Goal: Task Accomplishment & Management: Complete application form

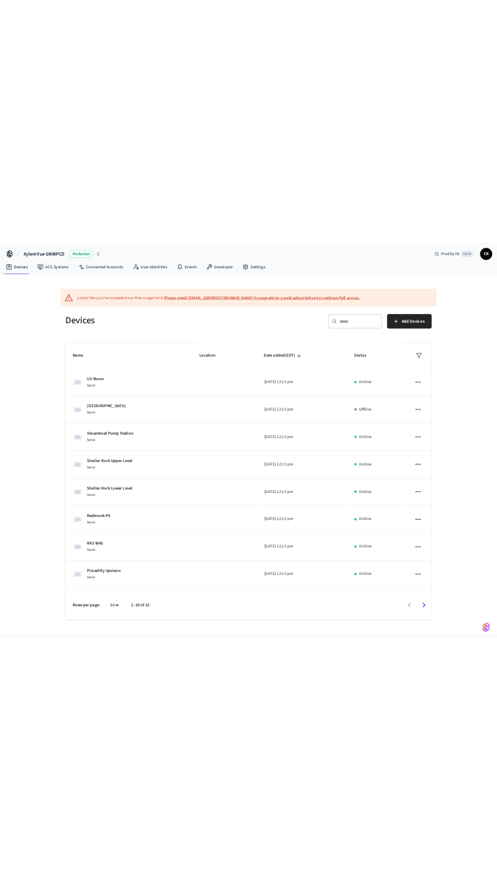
scroll to position [85, 0]
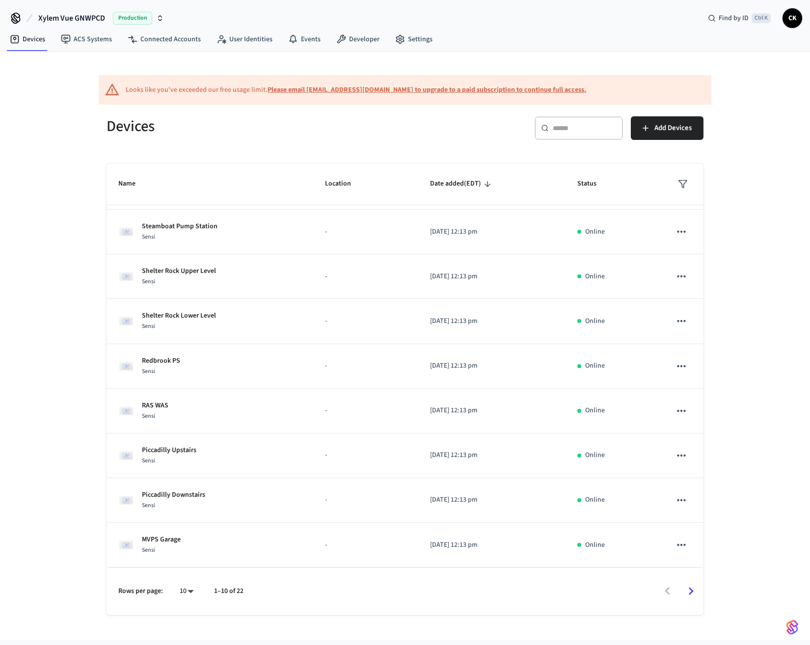
click at [690, 596] on icon "Go to next page" at bounding box center [690, 590] width 15 height 15
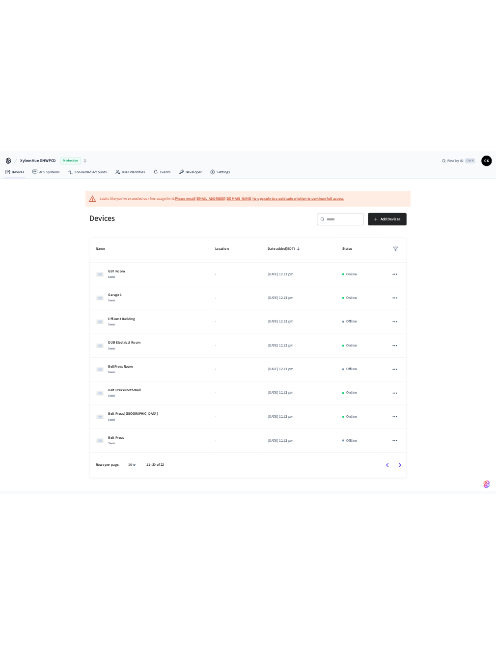
scroll to position [0, 0]
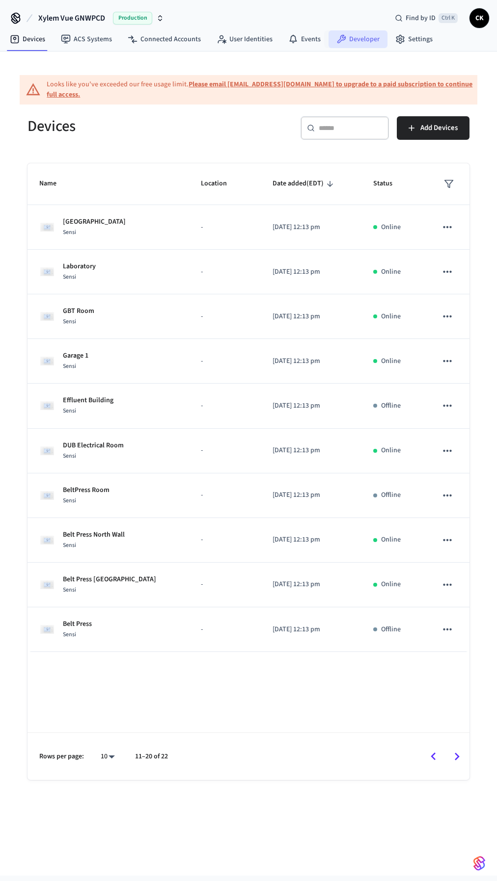
click at [336, 38] on icon at bounding box center [341, 39] width 10 height 10
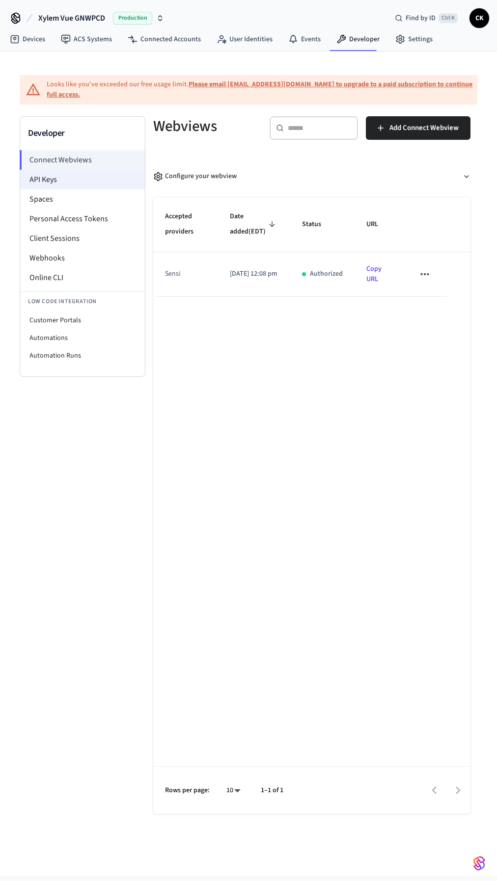
click at [82, 185] on li "API Keys" at bounding box center [82, 180] width 125 height 20
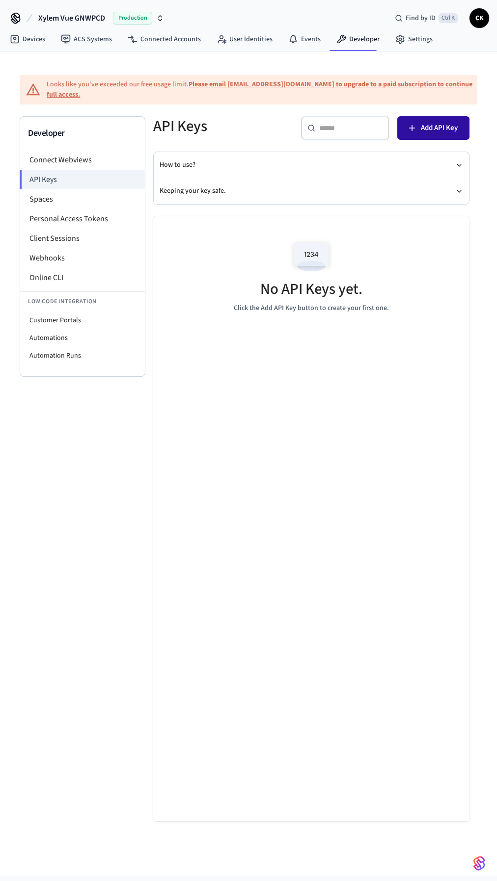
click at [444, 131] on span "Add API Key" at bounding box center [439, 128] width 37 height 13
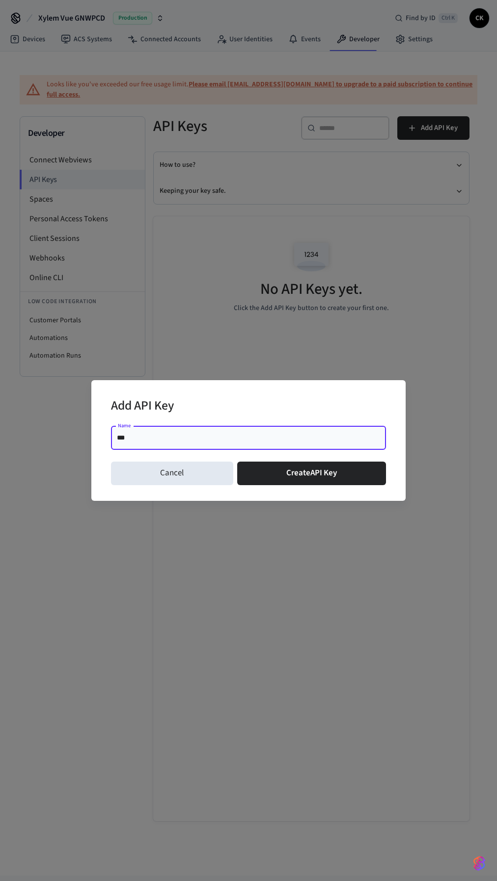
type input "****"
click button "Create API Key" at bounding box center [311, 474] width 149 height 24
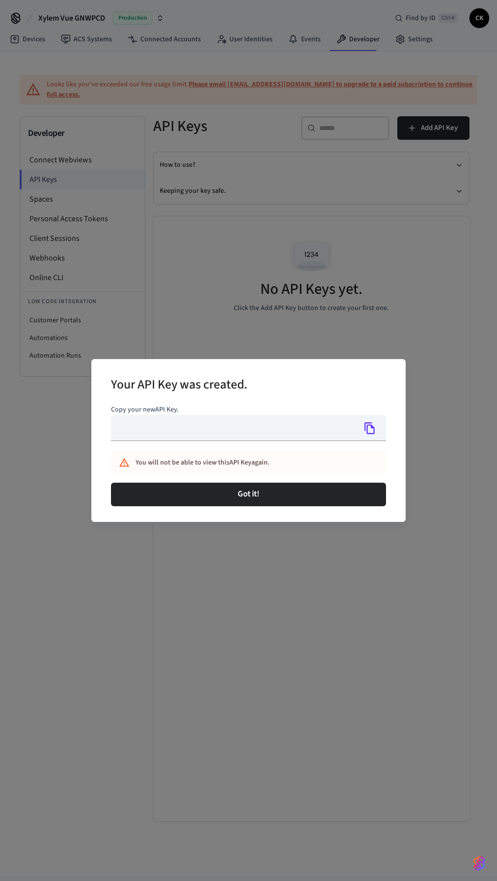
type input "**********"
click at [371, 428] on icon "Copy" at bounding box center [369, 428] width 10 height 12
click at [364, 427] on icon "Copy" at bounding box center [369, 428] width 13 height 13
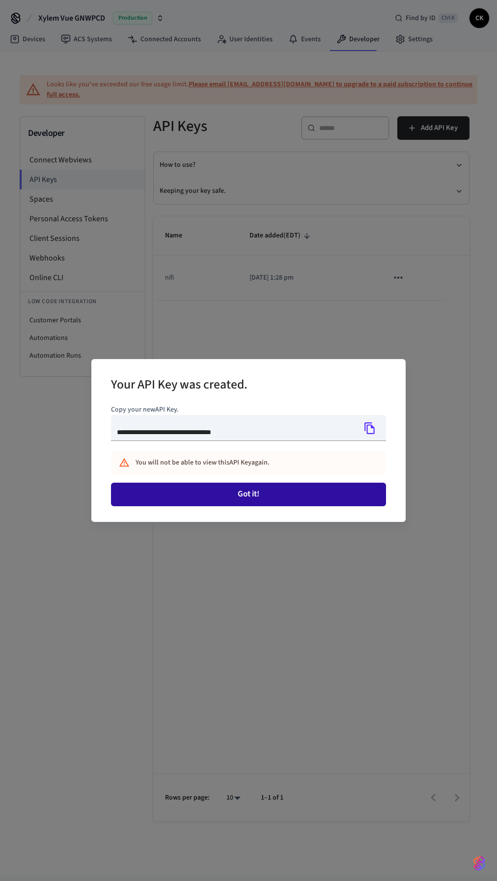
click at [337, 497] on button "Got it!" at bounding box center [248, 495] width 275 height 24
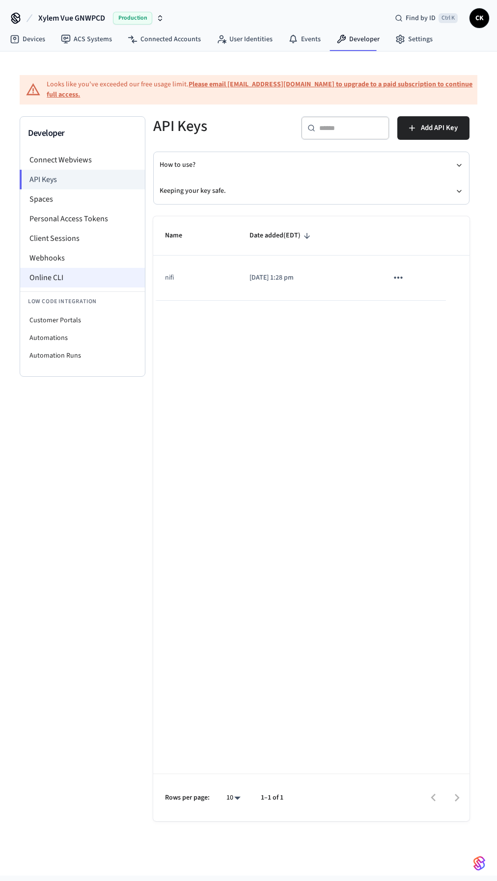
click at [71, 271] on li "Online CLI" at bounding box center [82, 278] width 125 height 20
click at [53, 151] on li "Connect Webviews" at bounding box center [82, 160] width 125 height 20
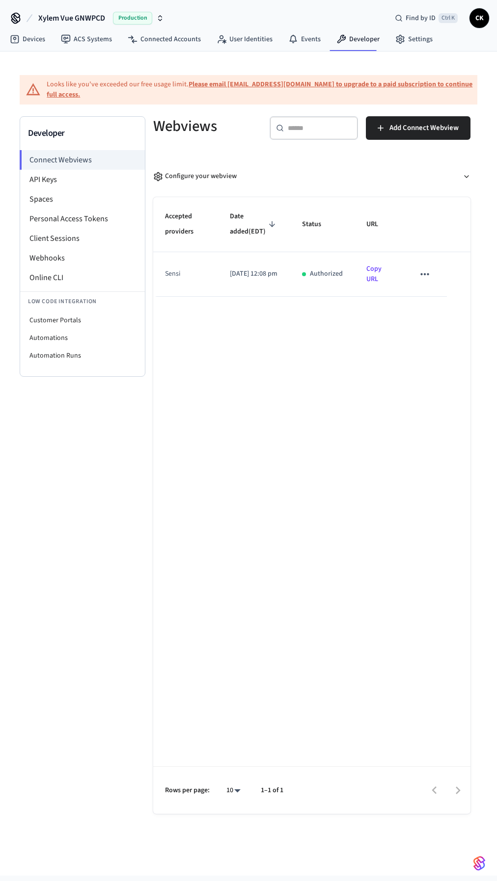
click at [423, 281] on icon "sticky table" at bounding box center [424, 274] width 13 height 13
click at [230, 376] on div at bounding box center [248, 440] width 497 height 881
click at [350, 41] on link "Developer" at bounding box center [357, 39] width 59 height 18
click at [52, 180] on li "API Keys" at bounding box center [82, 180] width 125 height 20
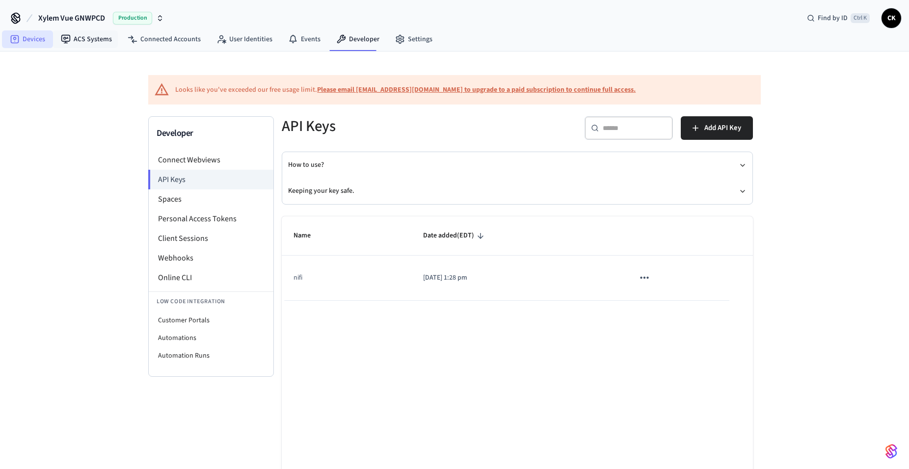
click at [25, 38] on link "Devices" at bounding box center [27, 39] width 51 height 18
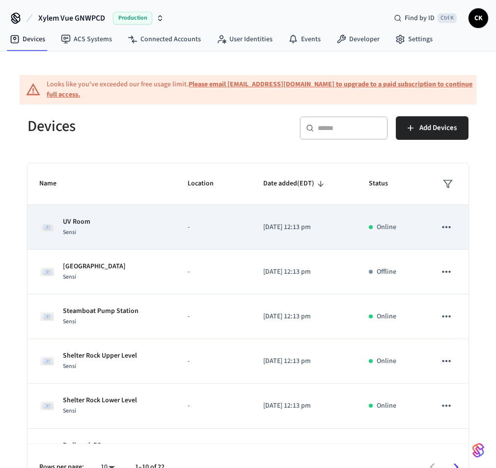
click at [99, 223] on div "UV Room Sensi" at bounding box center [101, 227] width 125 height 21
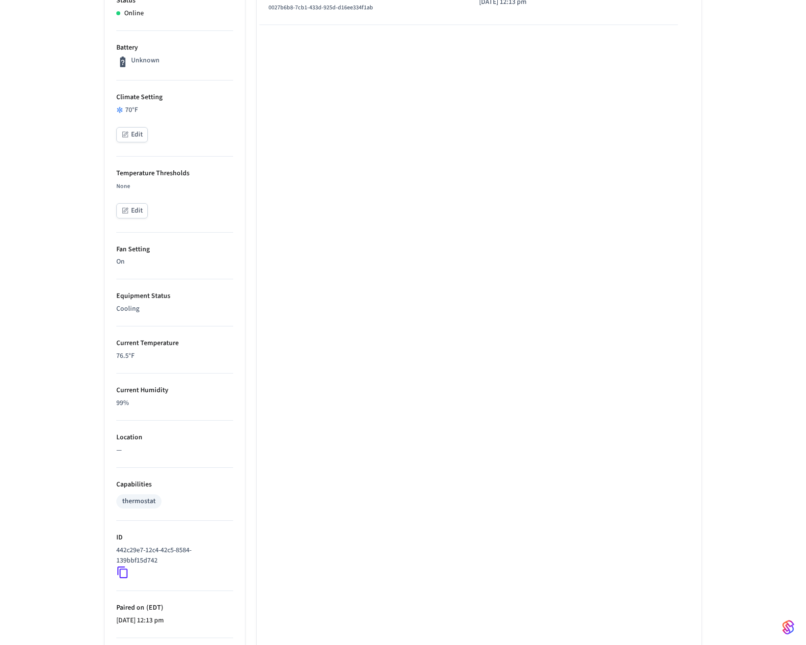
scroll to position [20, 0]
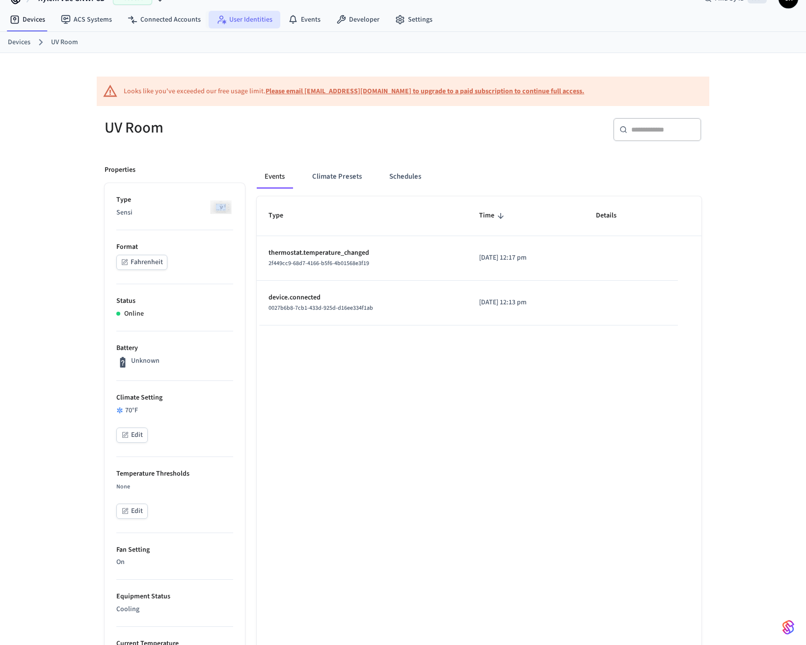
click at [243, 12] on link "User Identities" at bounding box center [245, 20] width 72 height 18
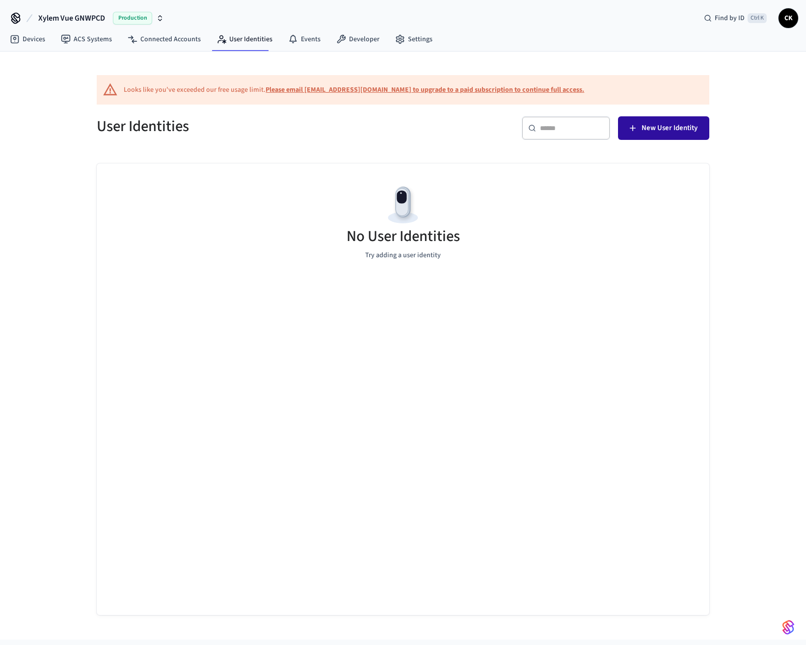
click at [674, 126] on span "New User Identity" at bounding box center [669, 128] width 56 height 13
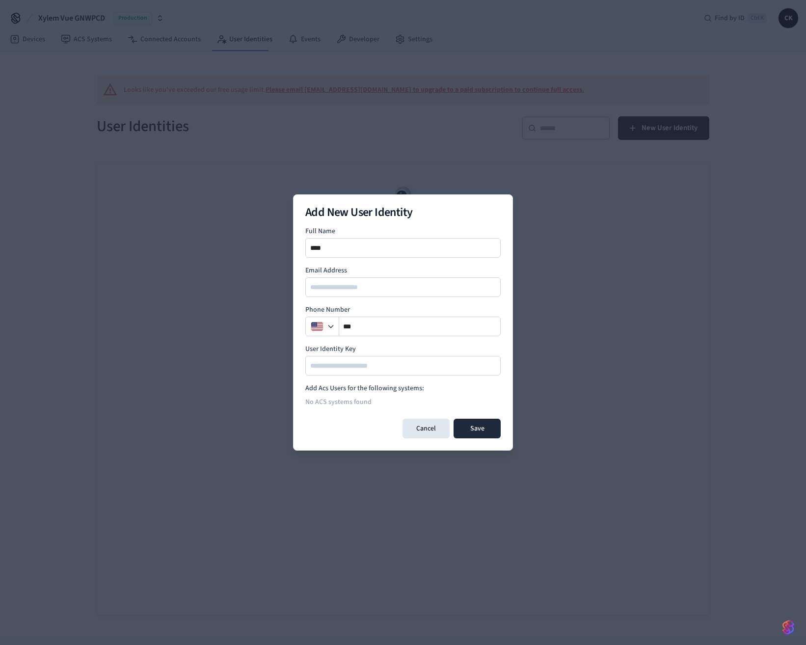
type input "****"
click at [468, 290] on input "email" at bounding box center [403, 287] width 194 height 12
type input "**********"
click at [415, 357] on div at bounding box center [402, 366] width 195 height 20
click at [405, 368] on input at bounding box center [403, 366] width 194 height 12
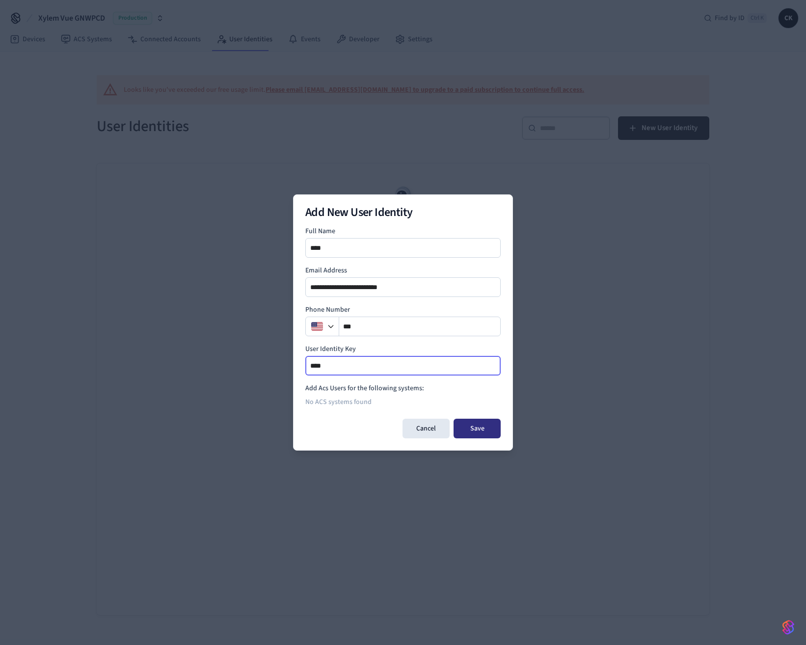
type input "****"
click at [494, 434] on button "Save" at bounding box center [476, 429] width 47 height 20
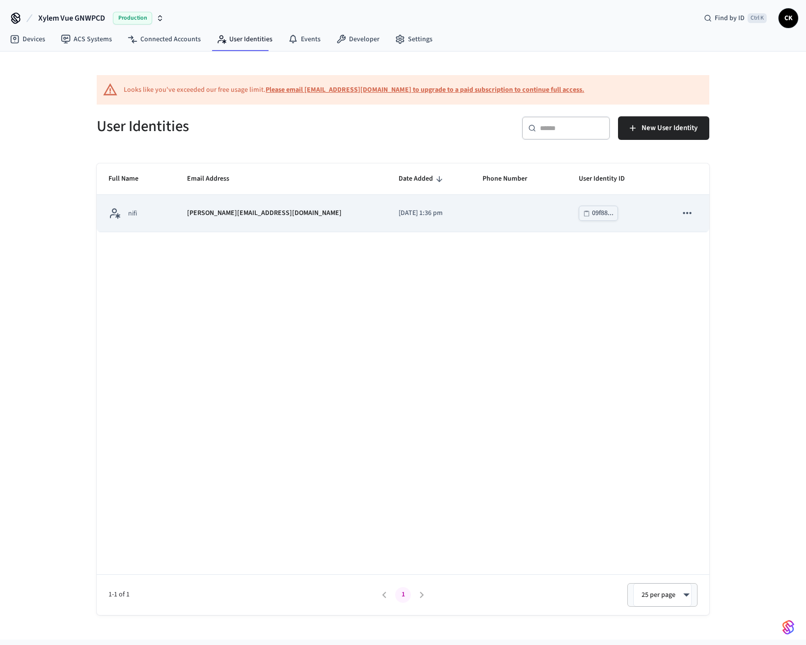
click at [592, 215] on div "09f88..." at bounding box center [603, 213] width 22 height 12
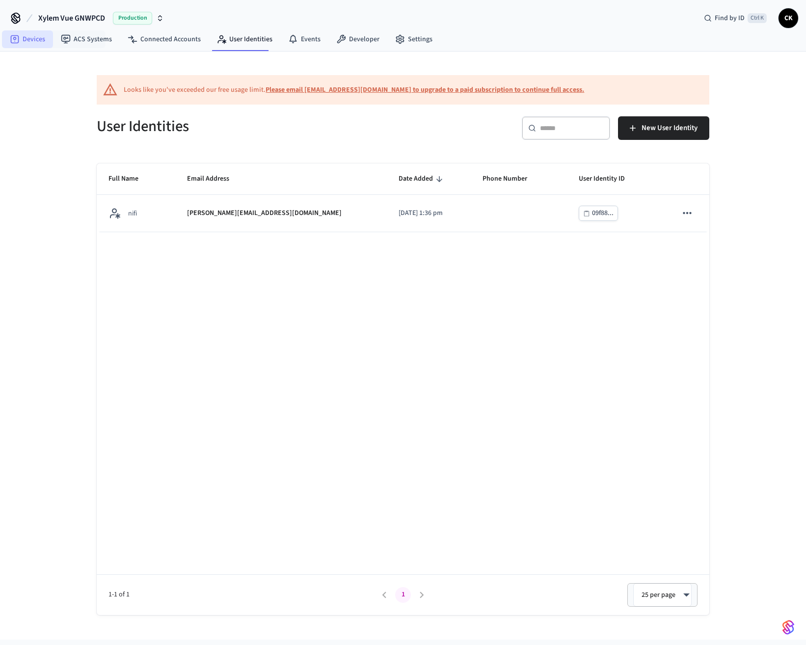
click at [44, 42] on link "Devices" at bounding box center [27, 39] width 51 height 18
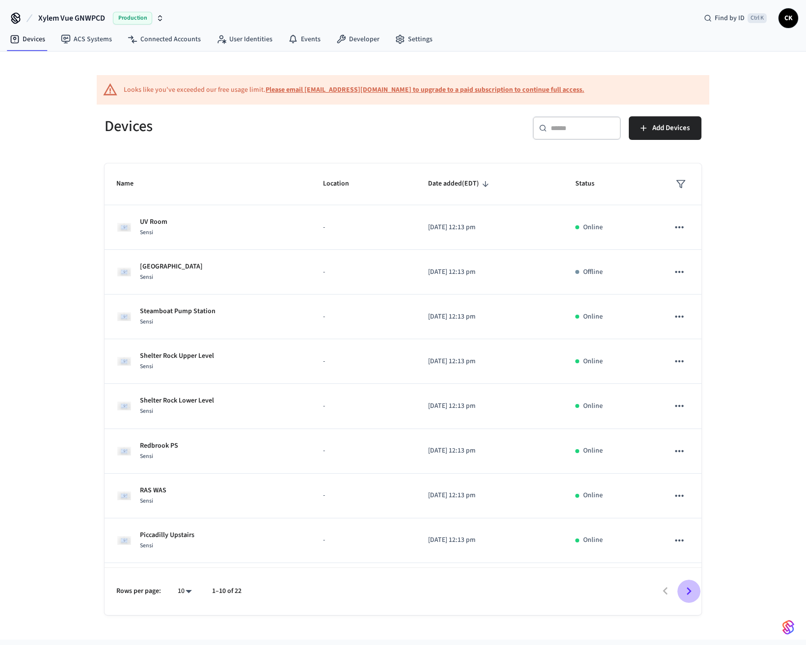
click at [691, 596] on icon "Go to next page" at bounding box center [688, 590] width 15 height 15
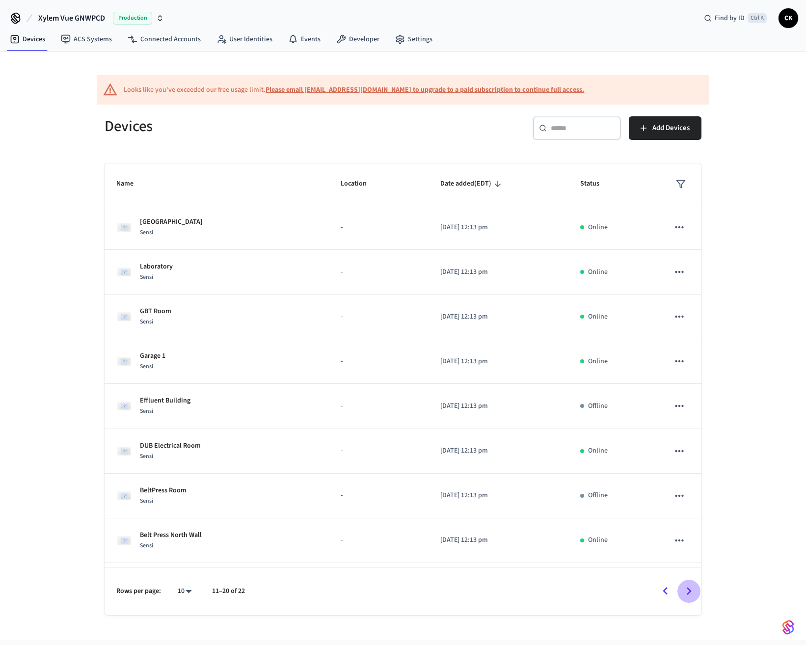
click at [690, 594] on icon "Go to next page" at bounding box center [688, 590] width 15 height 15
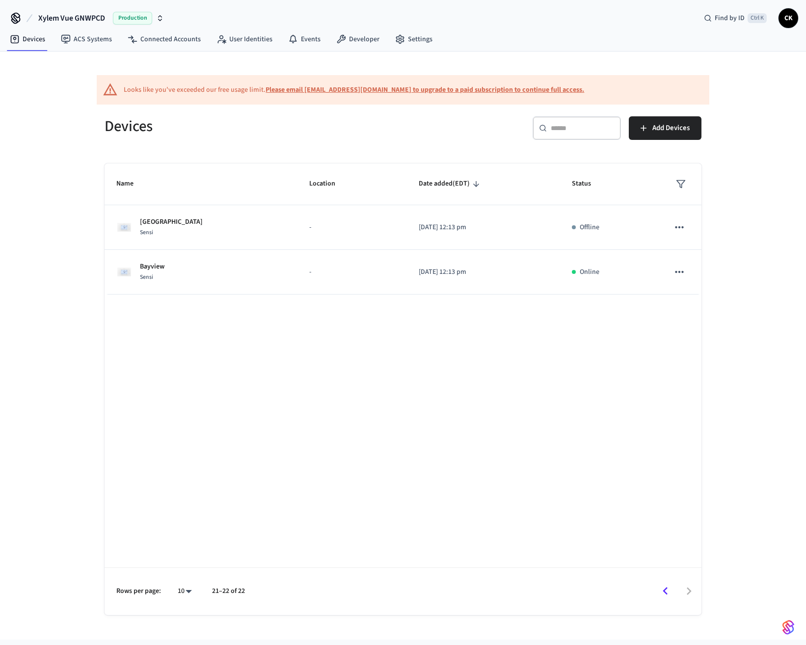
click at [665, 596] on icon "Go to previous page" at bounding box center [665, 590] width 15 height 15
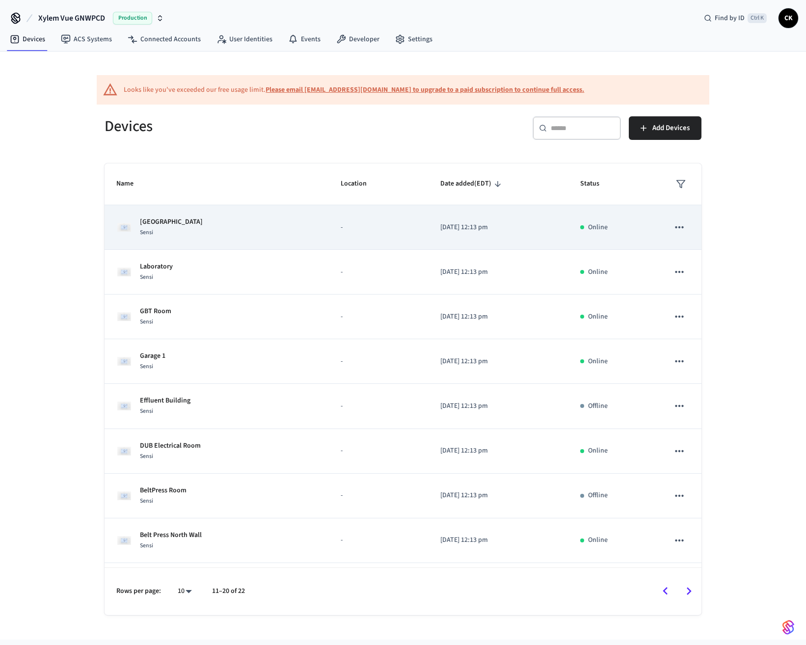
click at [169, 231] on div "Sensi" at bounding box center [171, 232] width 63 height 10
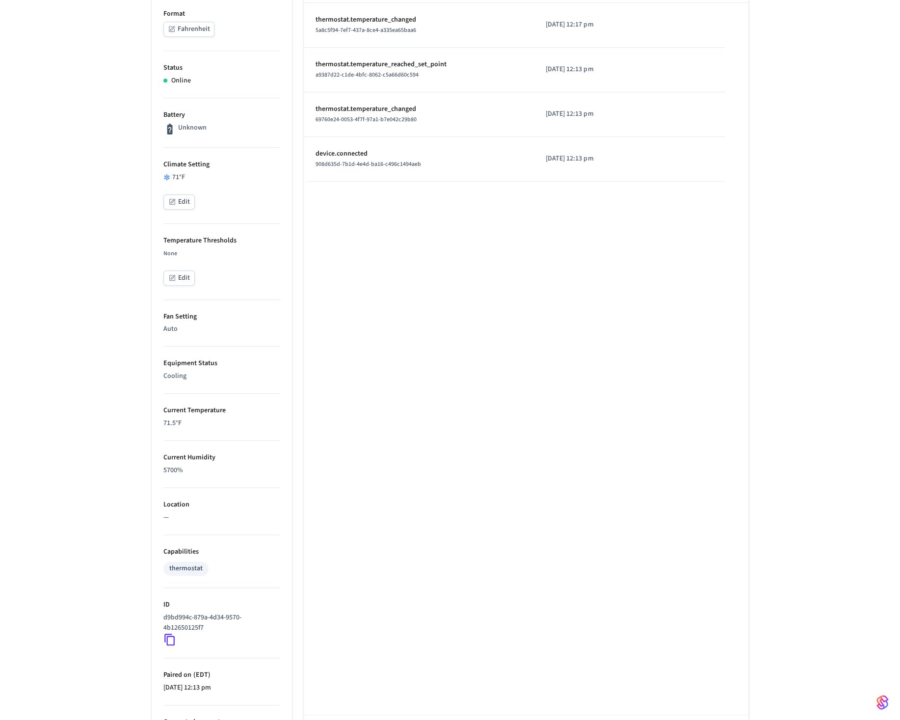
scroll to position [147, 0]
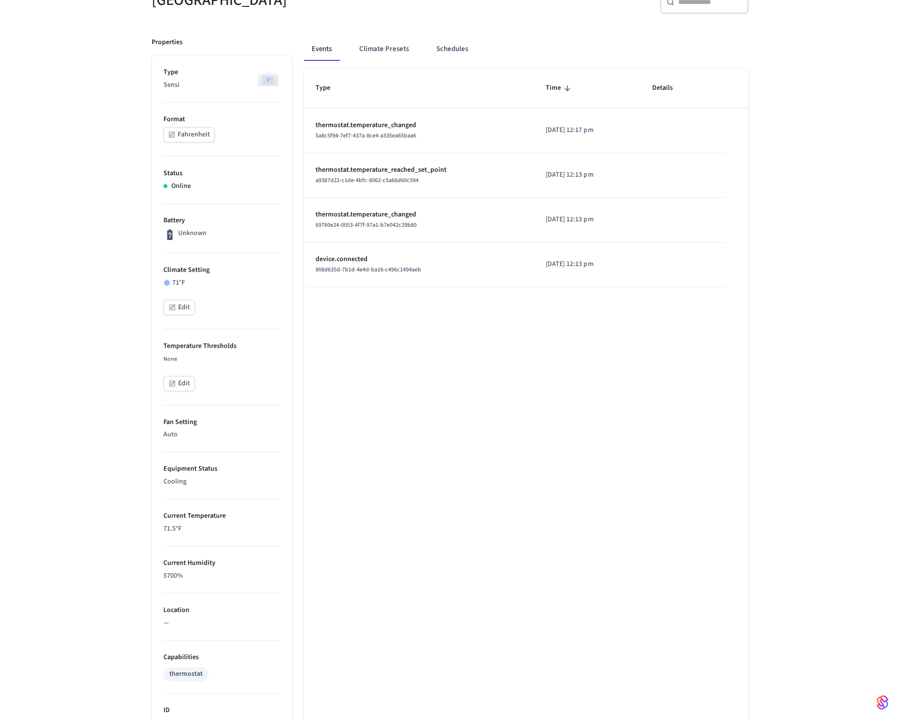
drag, startPoint x: 632, startPoint y: 631, endPoint x: 627, endPoint y: 627, distance: 6.7
click at [631, 631] on div "Type Time Details thermostat.temperature_changed 5a8c5f94-7ef7-437a-8ce4-a335ea…" at bounding box center [526, 468] width 445 height 799
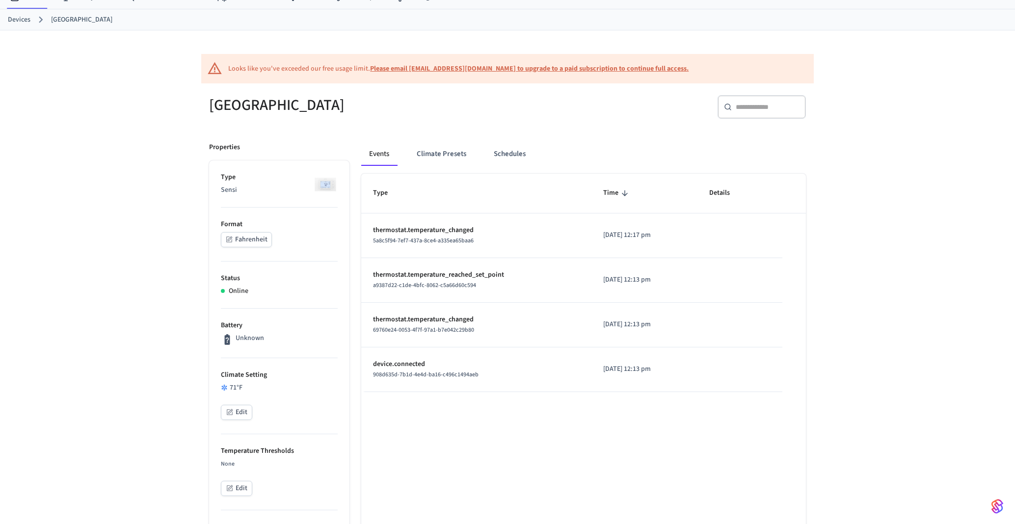
scroll to position [0, 0]
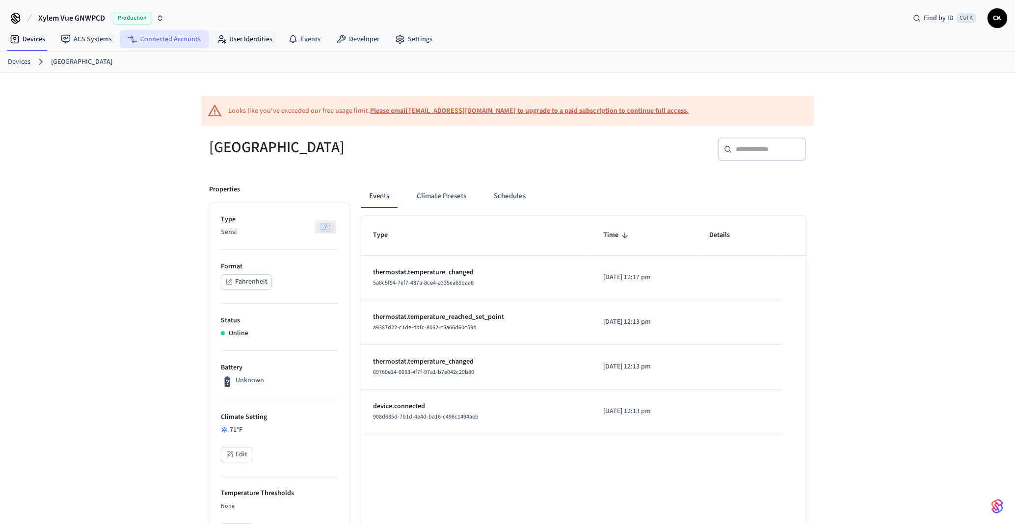
click at [169, 44] on link "Connected Accounts" at bounding box center [164, 39] width 89 height 18
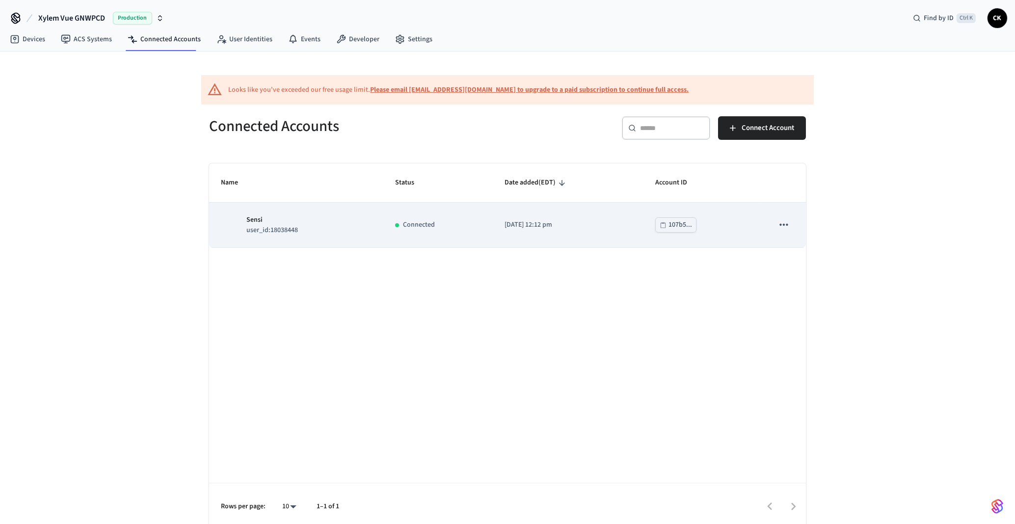
click at [673, 224] on div "107b5..." at bounding box center [680, 225] width 24 height 12
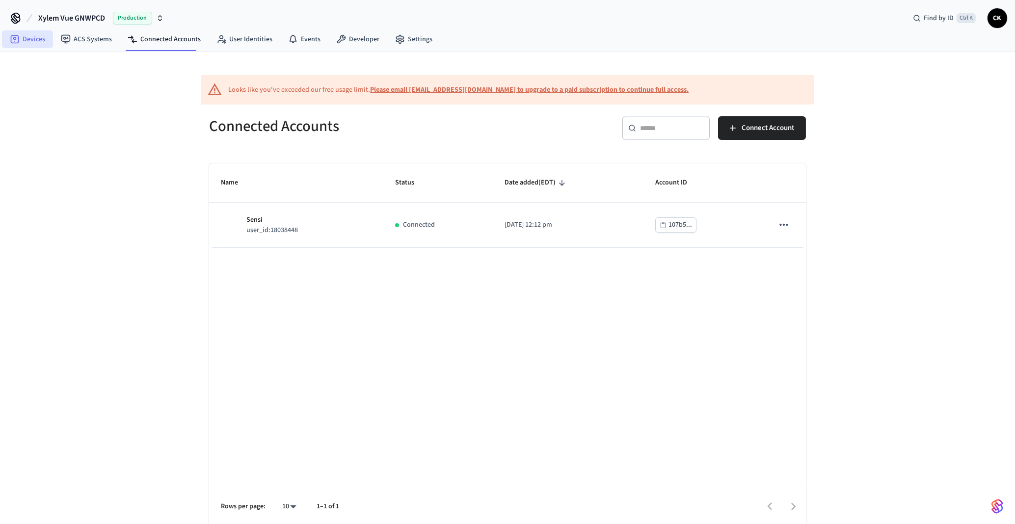
click at [31, 47] on link "Devices" at bounding box center [27, 39] width 51 height 18
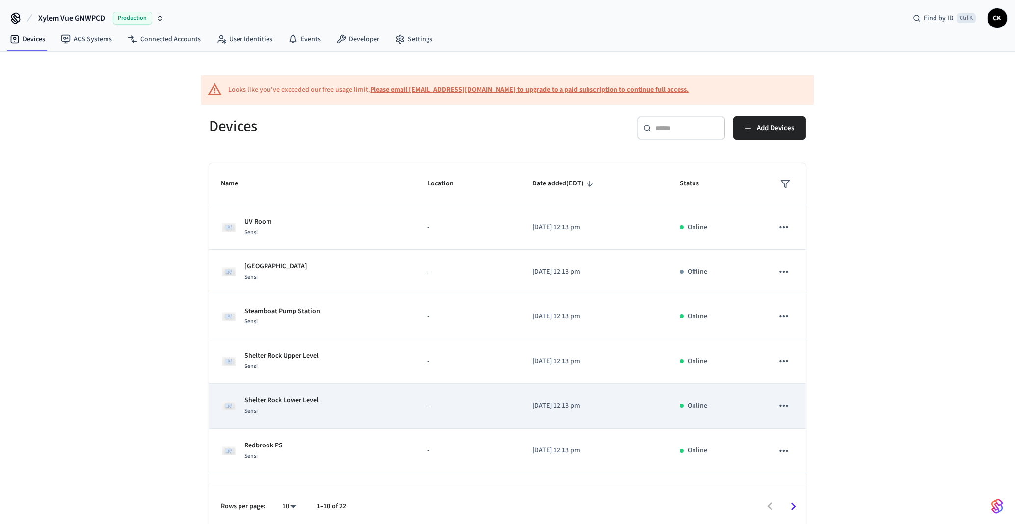
click at [301, 386] on td "Shelter Rock Lower Level Sensi" at bounding box center [312, 406] width 207 height 45
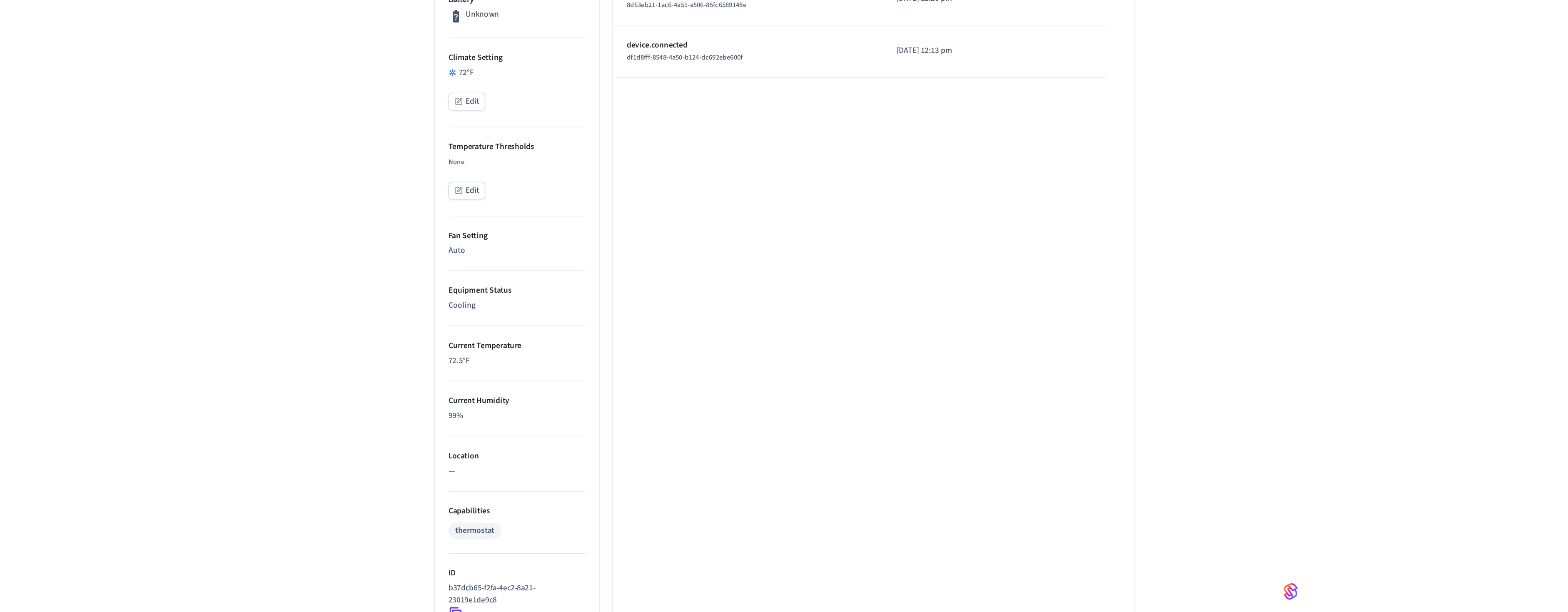
scroll to position [250, 0]
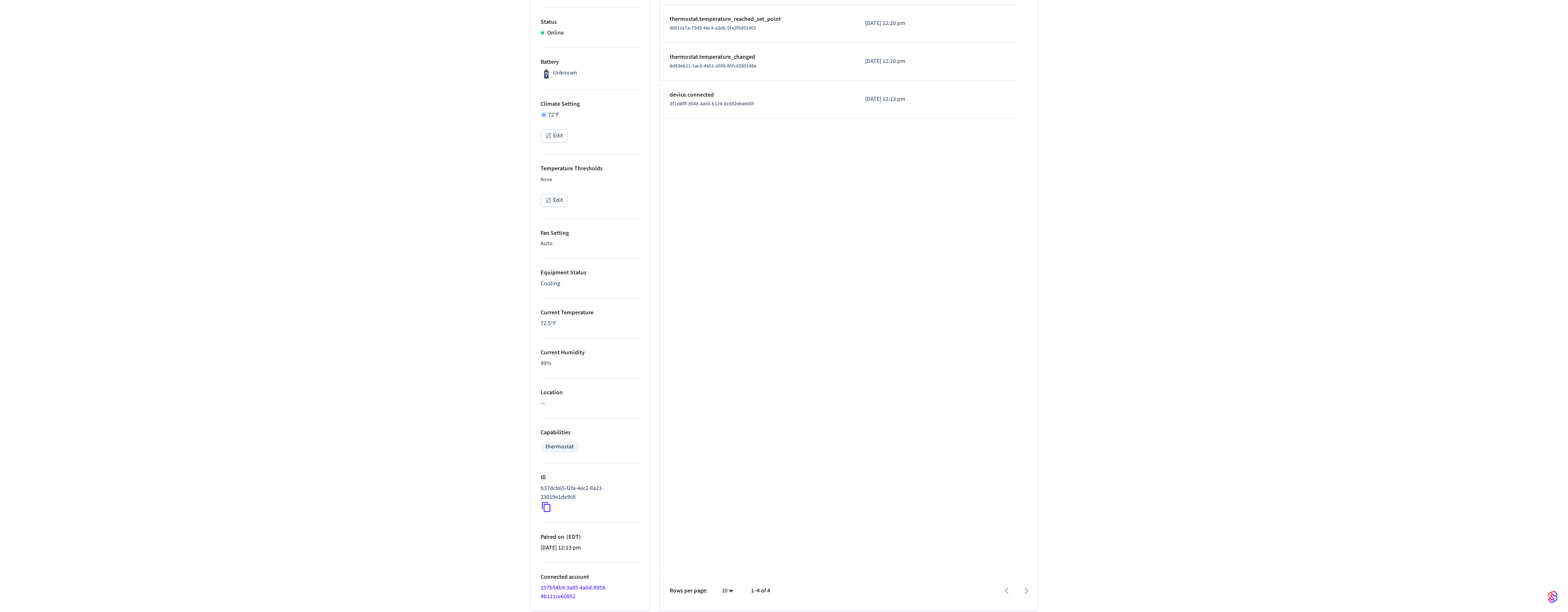
drag, startPoint x: 351, startPoint y: 143, endPoint x: 340, endPoint y: 148, distance: 12.1
click at [350, 143] on div "Looks like you've exceeded our free usage limit. Please email [EMAIL_ADDRESS][D…" at bounding box center [784, 211] width 1568 height 800
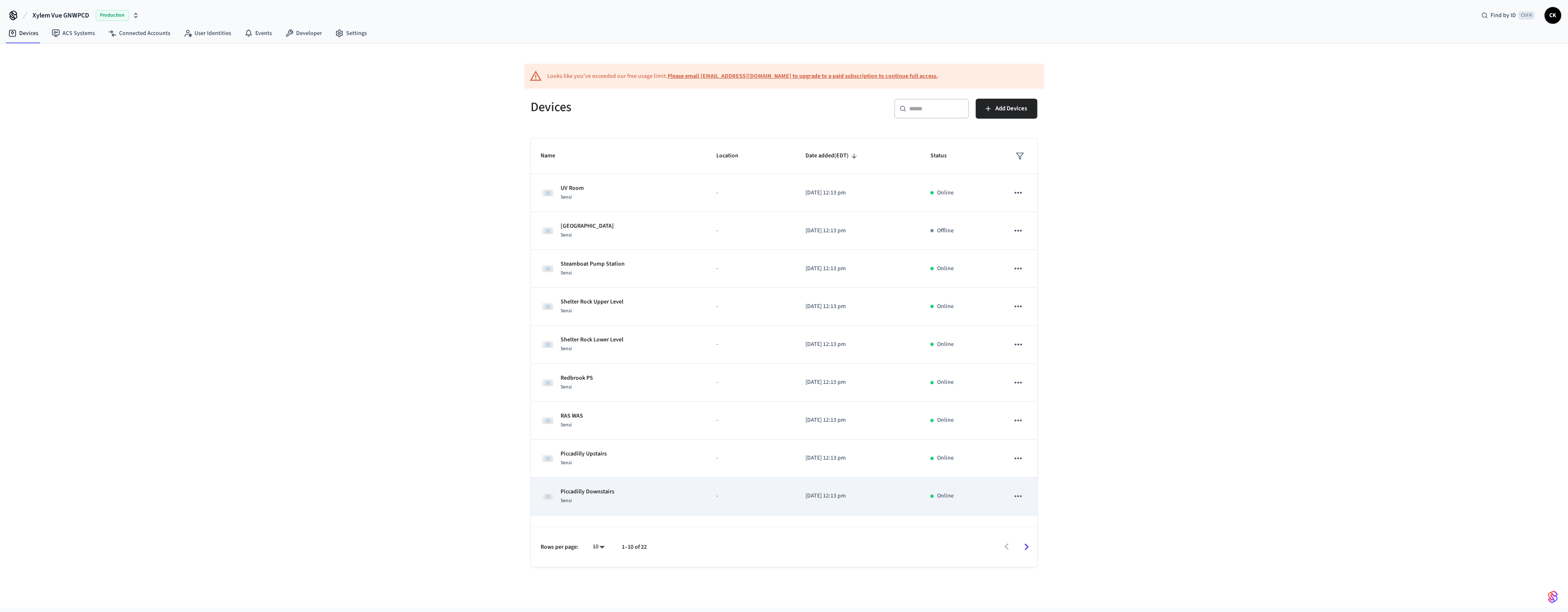
click at [607, 499] on div "Sensi" at bounding box center [587, 501] width 53 height 8
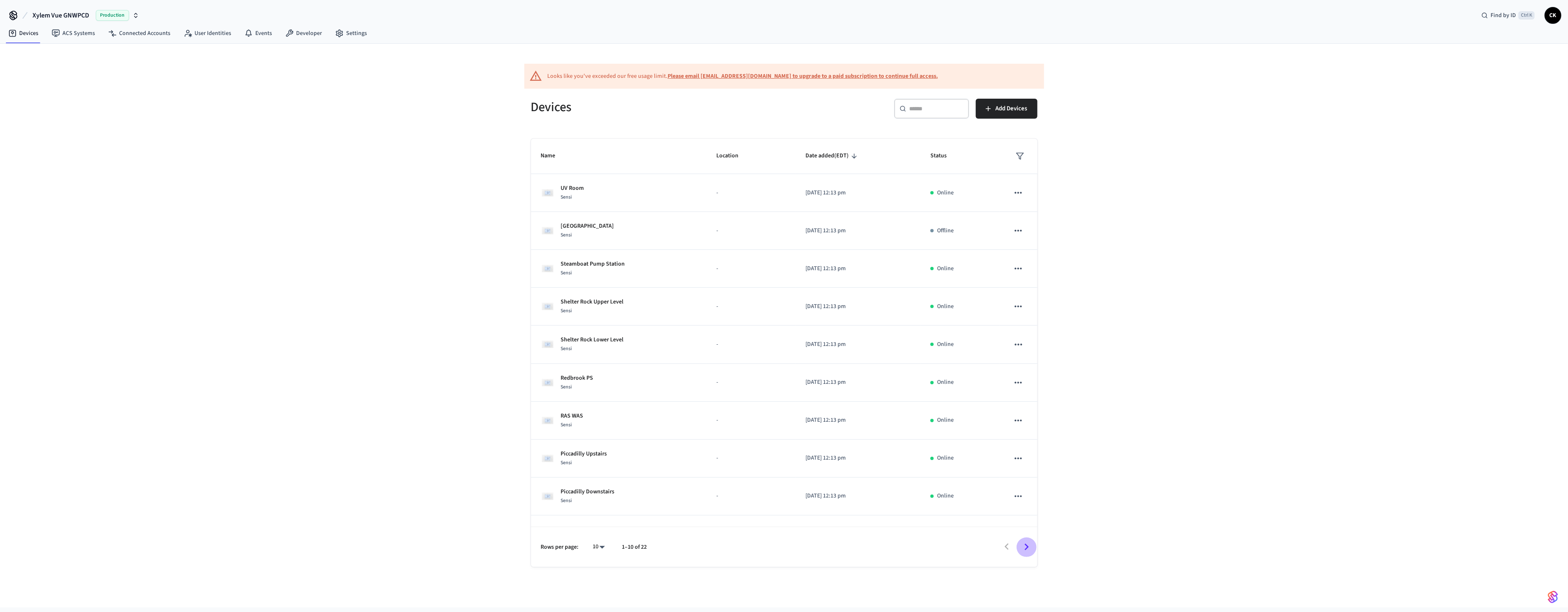
click at [687, 547] on icon "Go to next page" at bounding box center [1026, 547] width 13 height 13
click at [687, 547] on icon "Go to previous page" at bounding box center [1007, 547] width 13 height 13
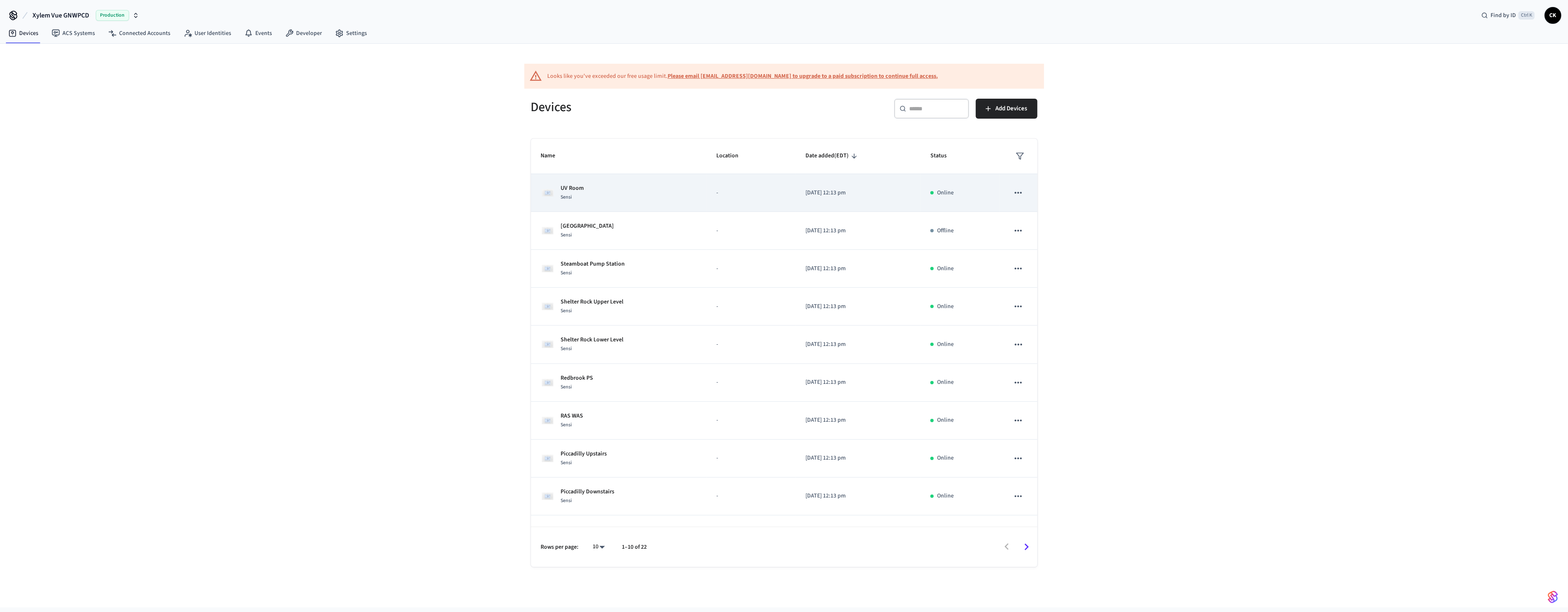
click at [579, 192] on p "UV Room" at bounding box center [572, 188] width 23 height 8
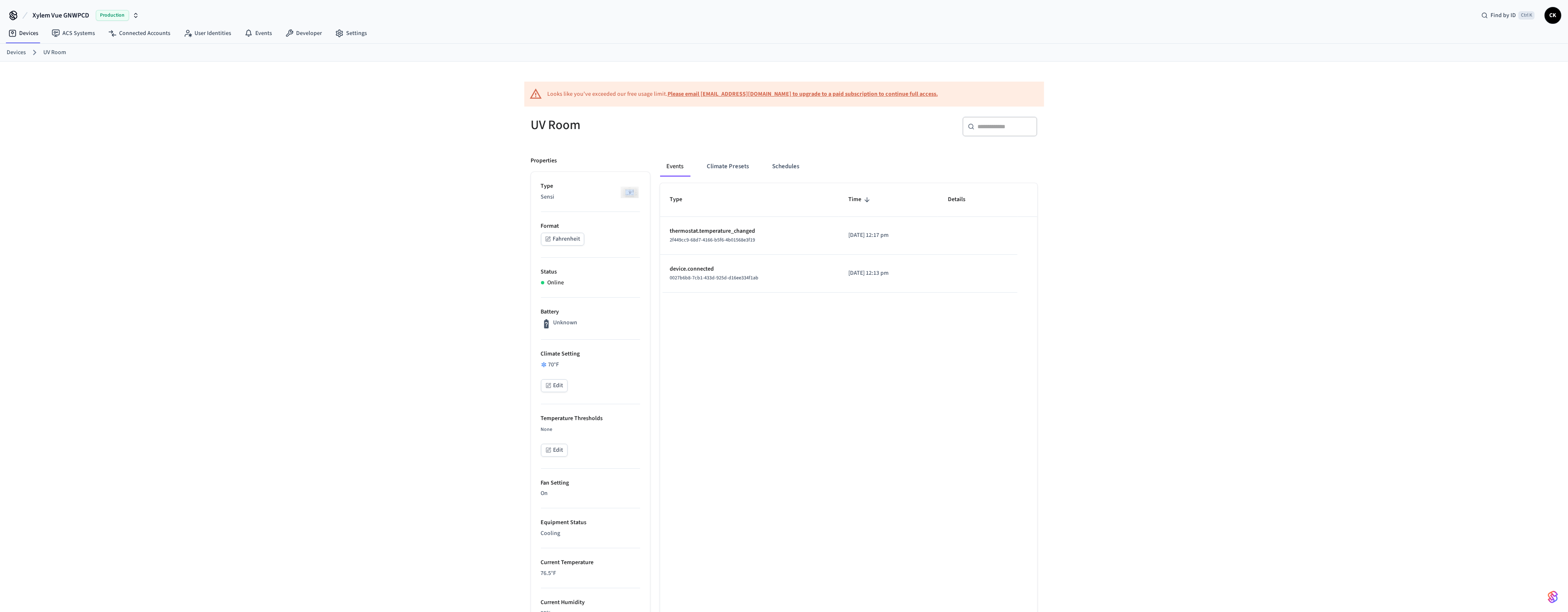
scroll to position [134, 0]
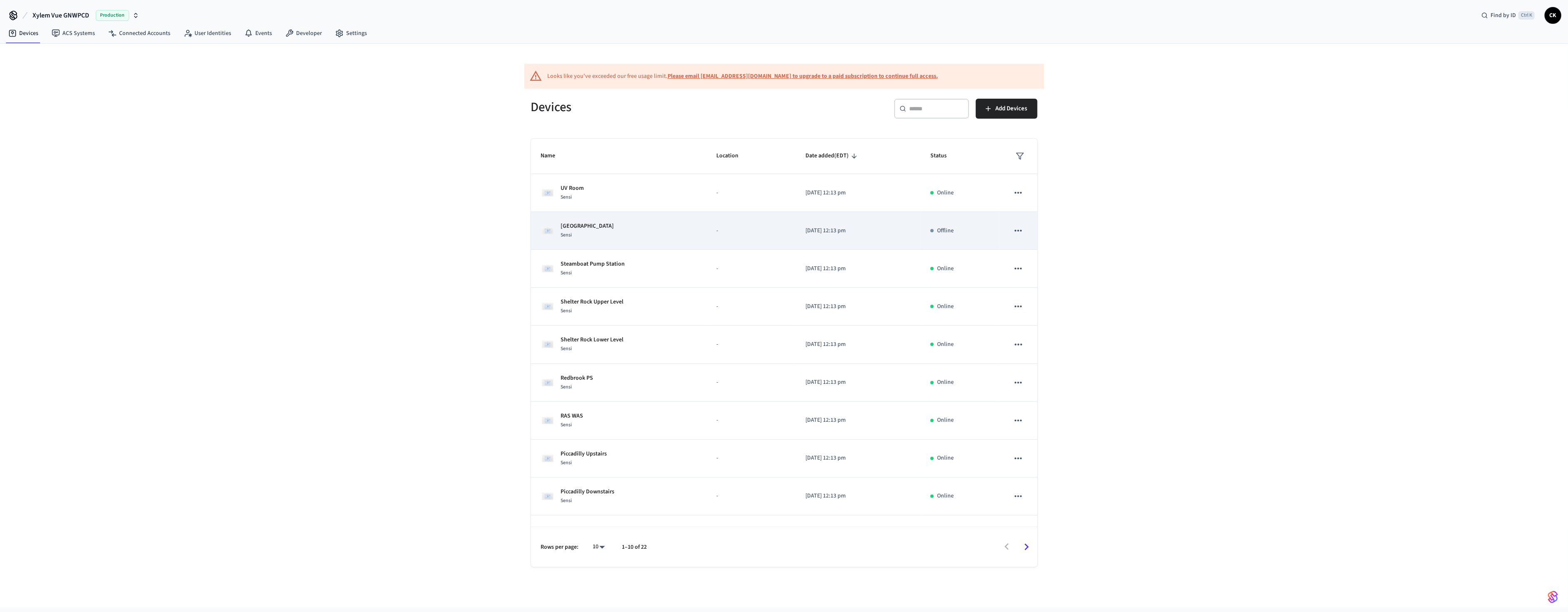
click at [606, 223] on p "[GEOGRAPHIC_DATA]" at bounding box center [587, 227] width 53 height 8
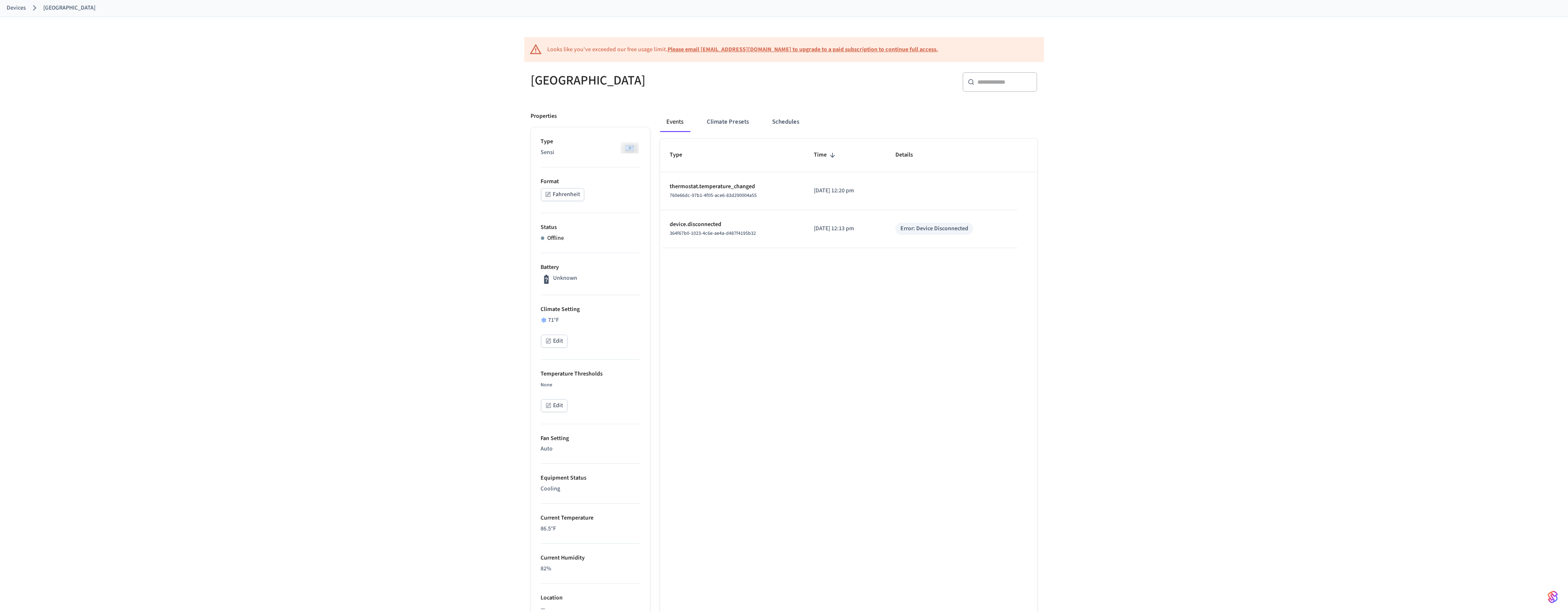
scroll to position [134, 0]
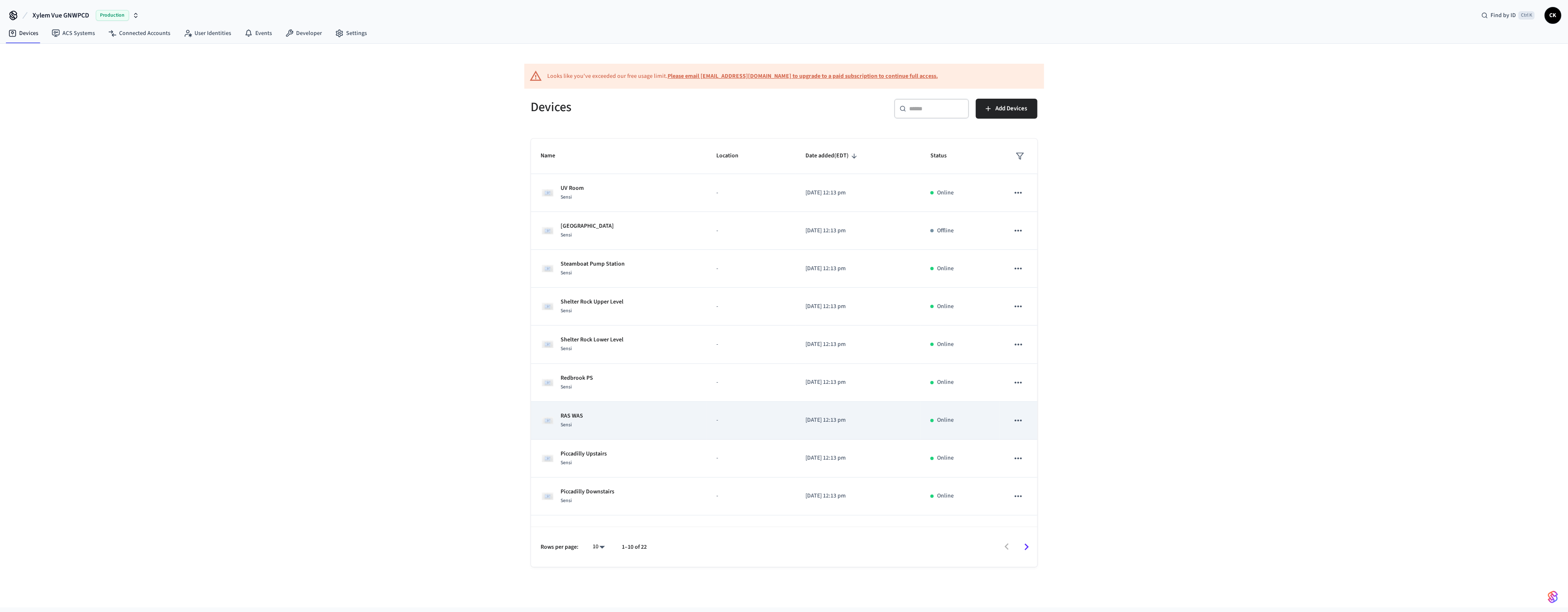
click at [586, 422] on div "RAS WAS Sensi" at bounding box center [618, 420] width 155 height 18
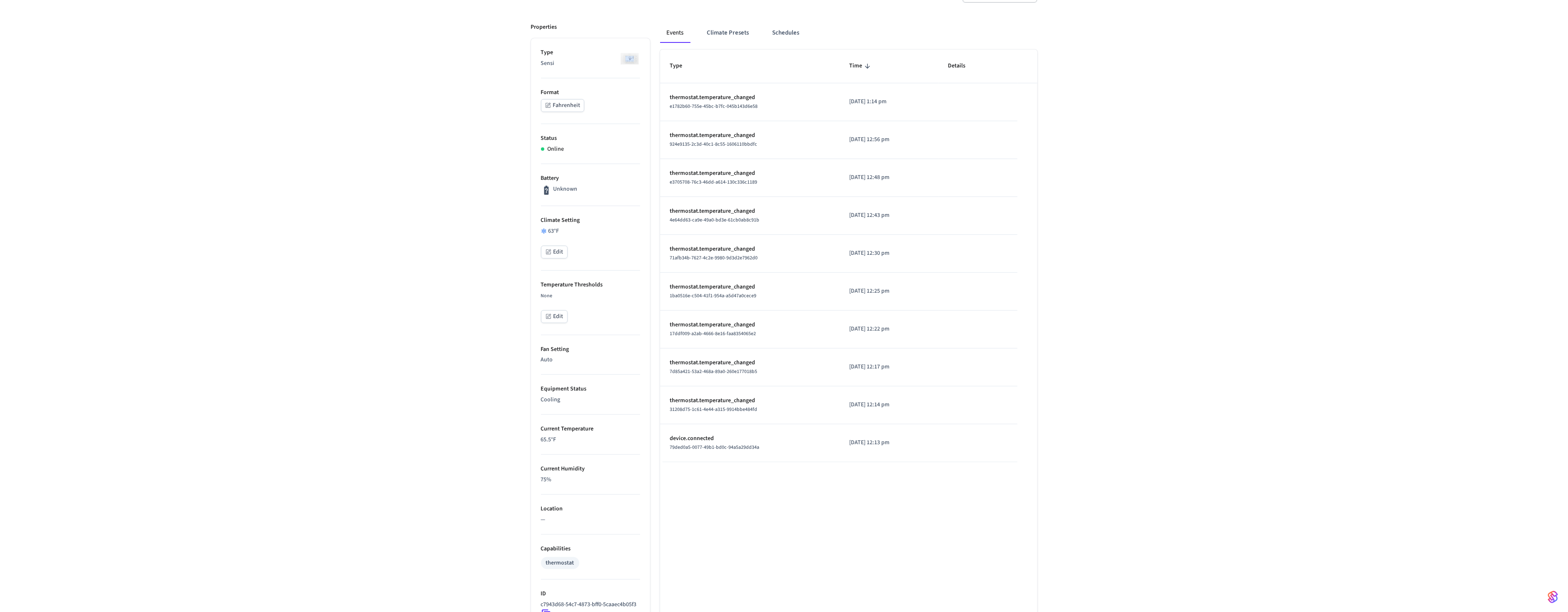
scroll to position [178, 0]
